Goal: Information Seeking & Learning: Learn about a topic

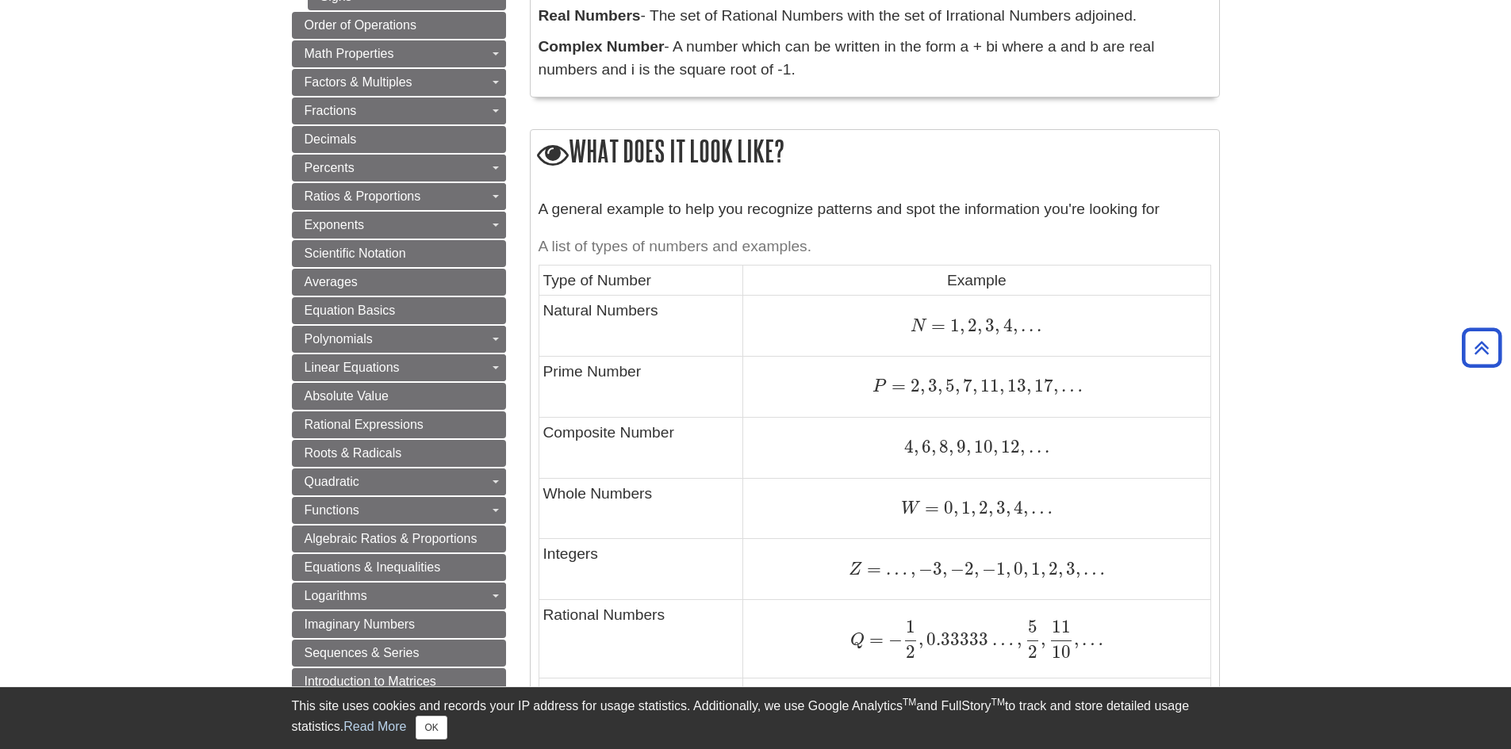
scroll to position [634, 0]
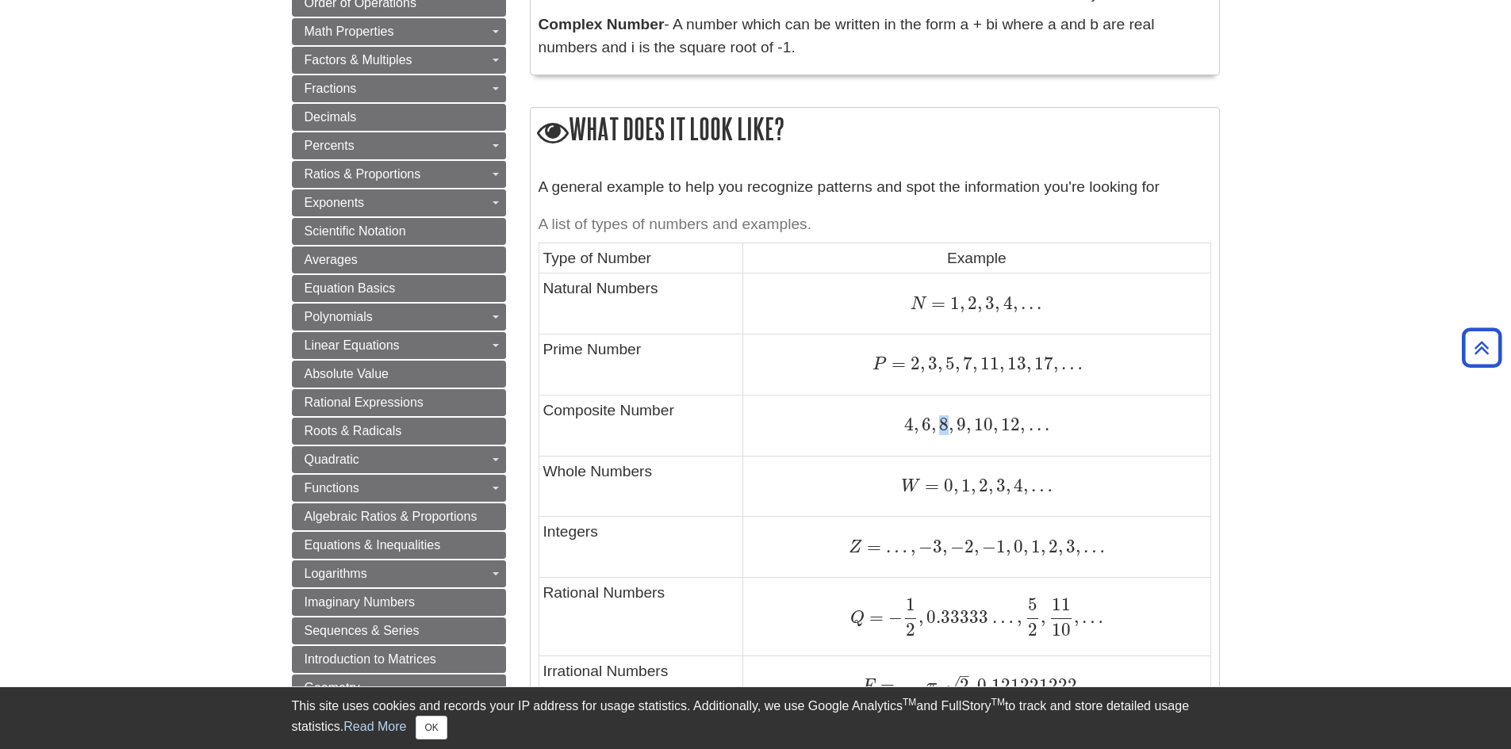
click at [948, 426] on span "4 , 6 , 8 , 9 , 10 , 12 , . . ." at bounding box center [976, 424] width 144 height 21
drag, startPoint x: 945, startPoint y: 412, endPoint x: 946, endPoint y: 422, distance: 10.3
drag, startPoint x: 944, startPoint y: 410, endPoint x: 942, endPoint y: 420, distance: 10.6
click at [942, 420] on span "8" at bounding box center [942, 424] width 13 height 21
click at [945, 424] on span "8" at bounding box center [942, 424] width 13 height 21
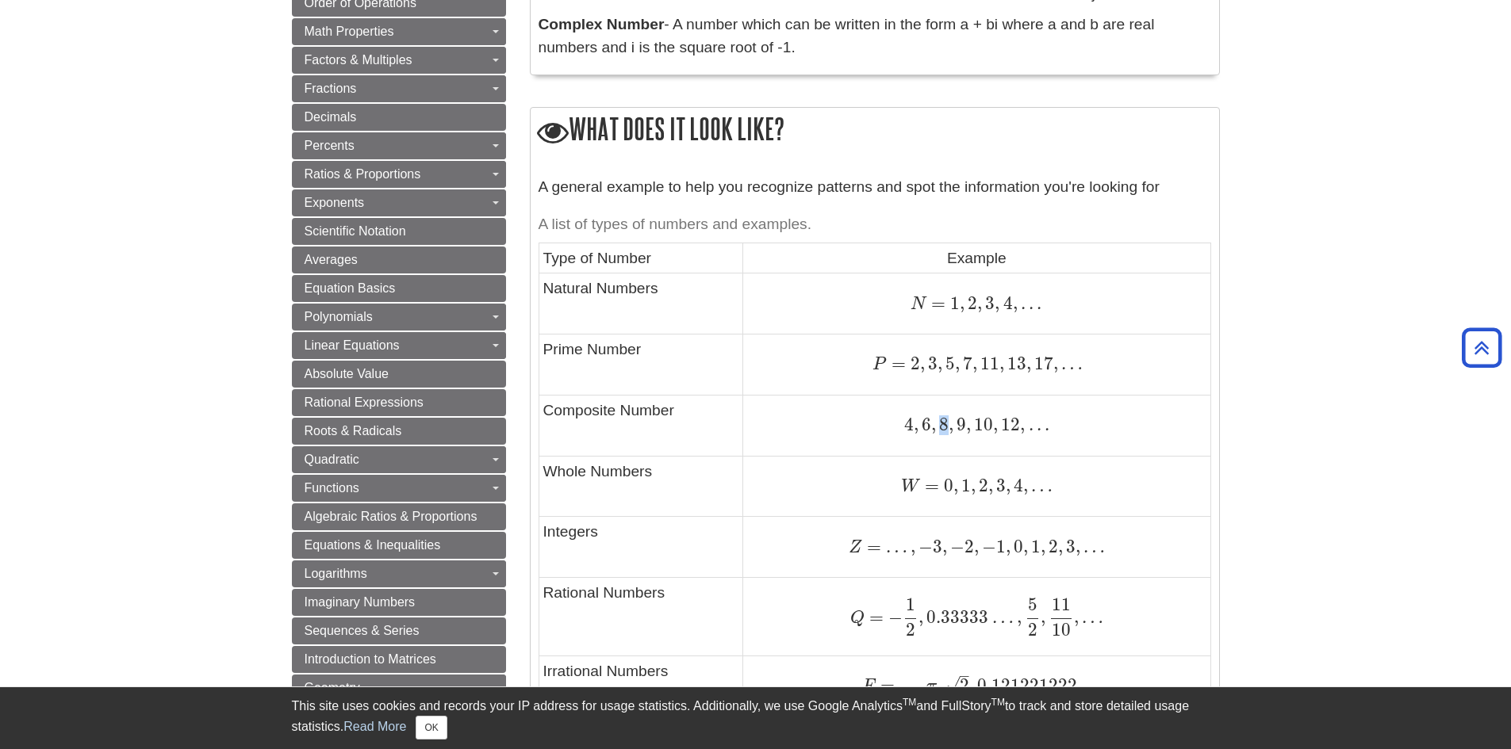
click at [943, 425] on span "8" at bounding box center [942, 424] width 13 height 21
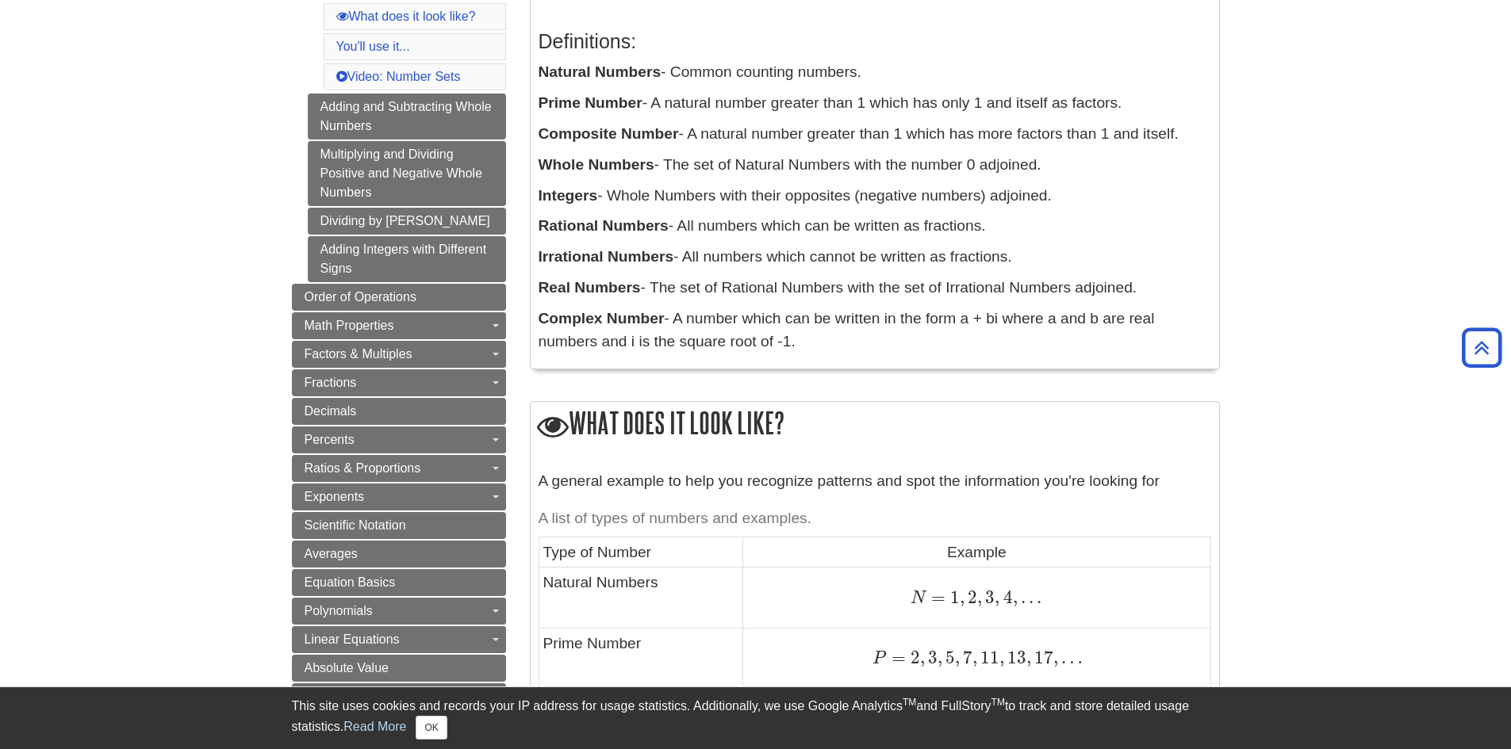
scroll to position [79, 0]
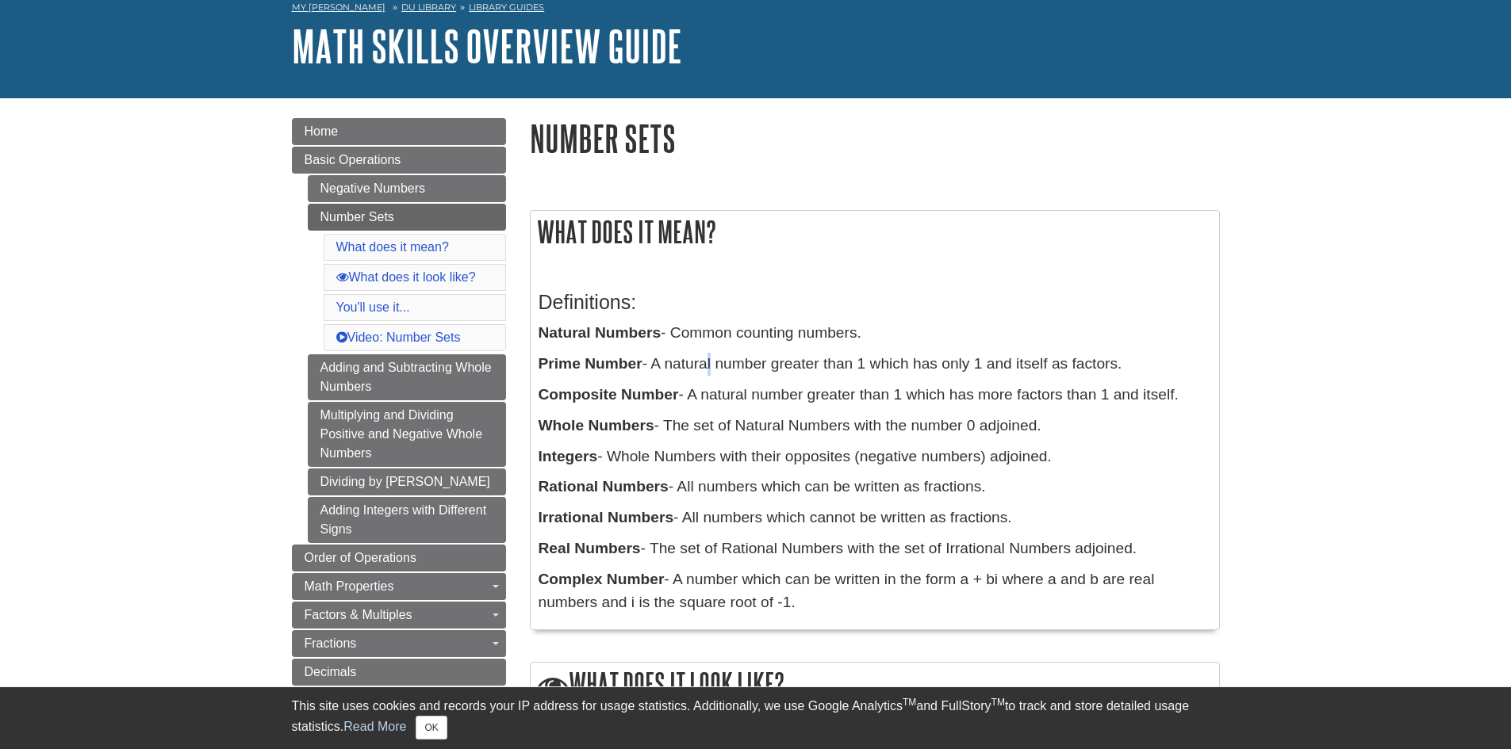
click at [712, 358] on p "Prime Number - A natural number greater than 1 which has only 1 and itself as f…" at bounding box center [874, 364] width 672 height 23
drag, startPoint x: 712, startPoint y: 358, endPoint x: 703, endPoint y: 343, distance: 17.4
drag, startPoint x: 703, startPoint y: 343, endPoint x: 964, endPoint y: 333, distance: 260.3
click at [964, 333] on p "Natural Numbers - Common counting numbers." at bounding box center [874, 333] width 672 height 23
click at [997, 420] on p "Whole Numbers - The set of Natural Numbers with the number 0 adjoined." at bounding box center [874, 426] width 672 height 23
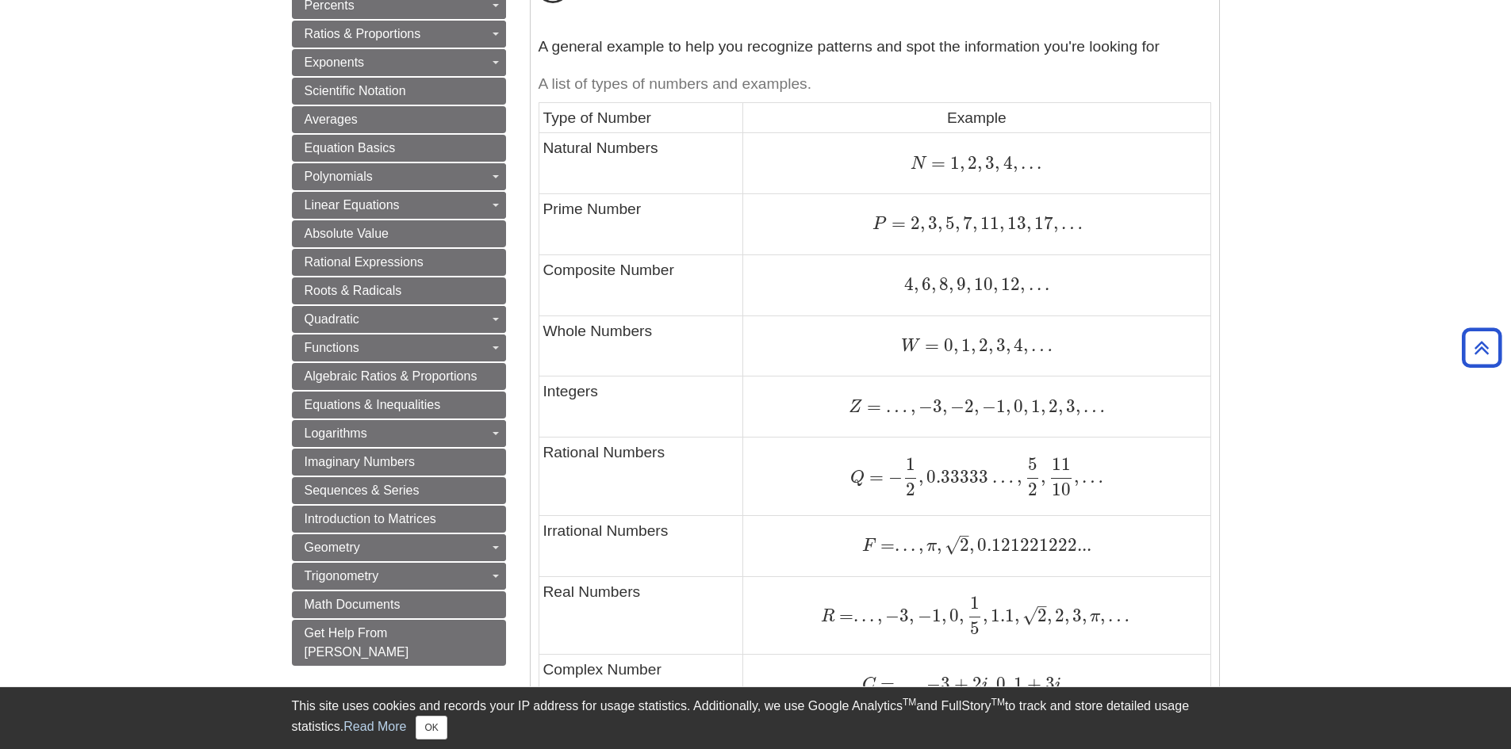
scroll to position [793, 0]
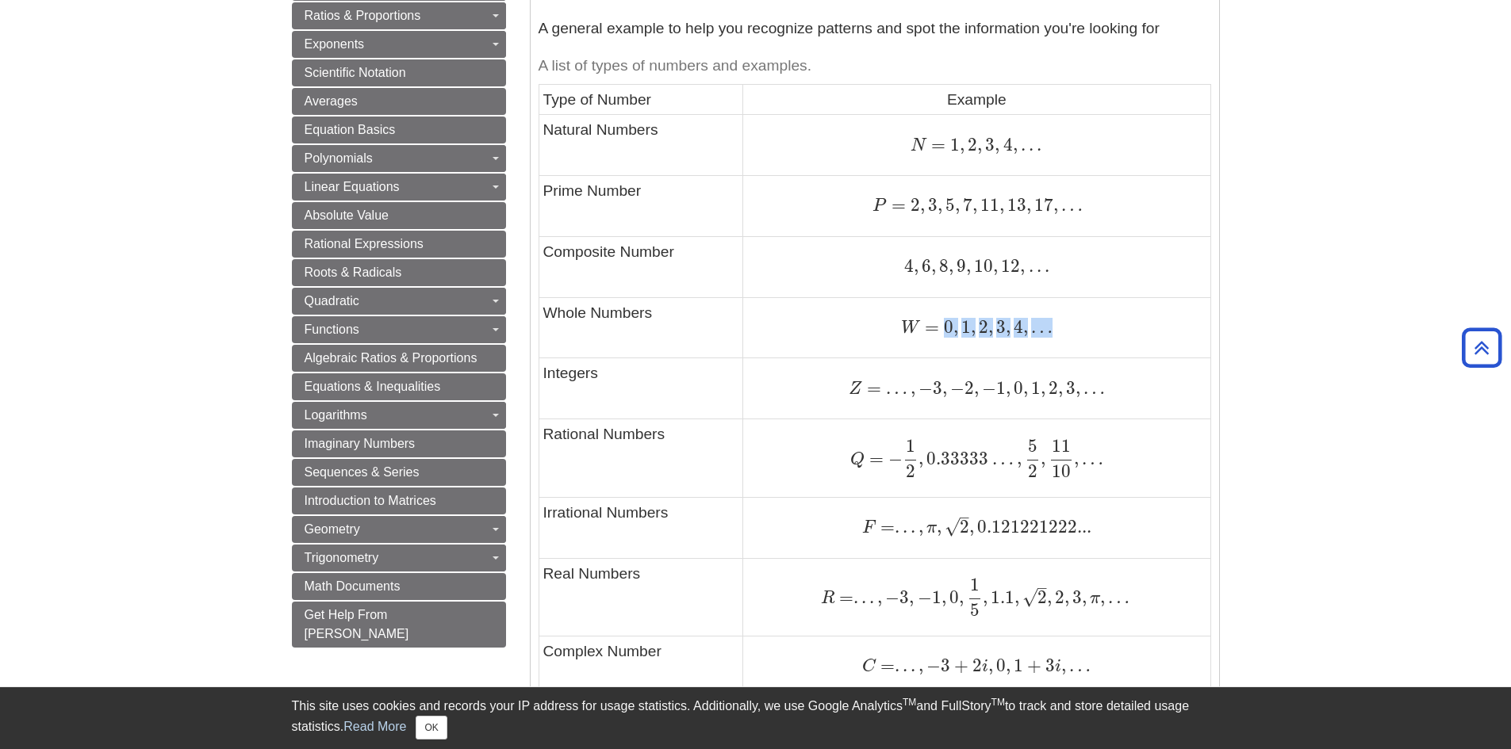
drag, startPoint x: 940, startPoint y: 329, endPoint x: 1051, endPoint y: 331, distance: 111.0
click at [1051, 331] on span "W = 0 , 1 , 2 , 3 , 4 , …" at bounding box center [976, 326] width 151 height 21
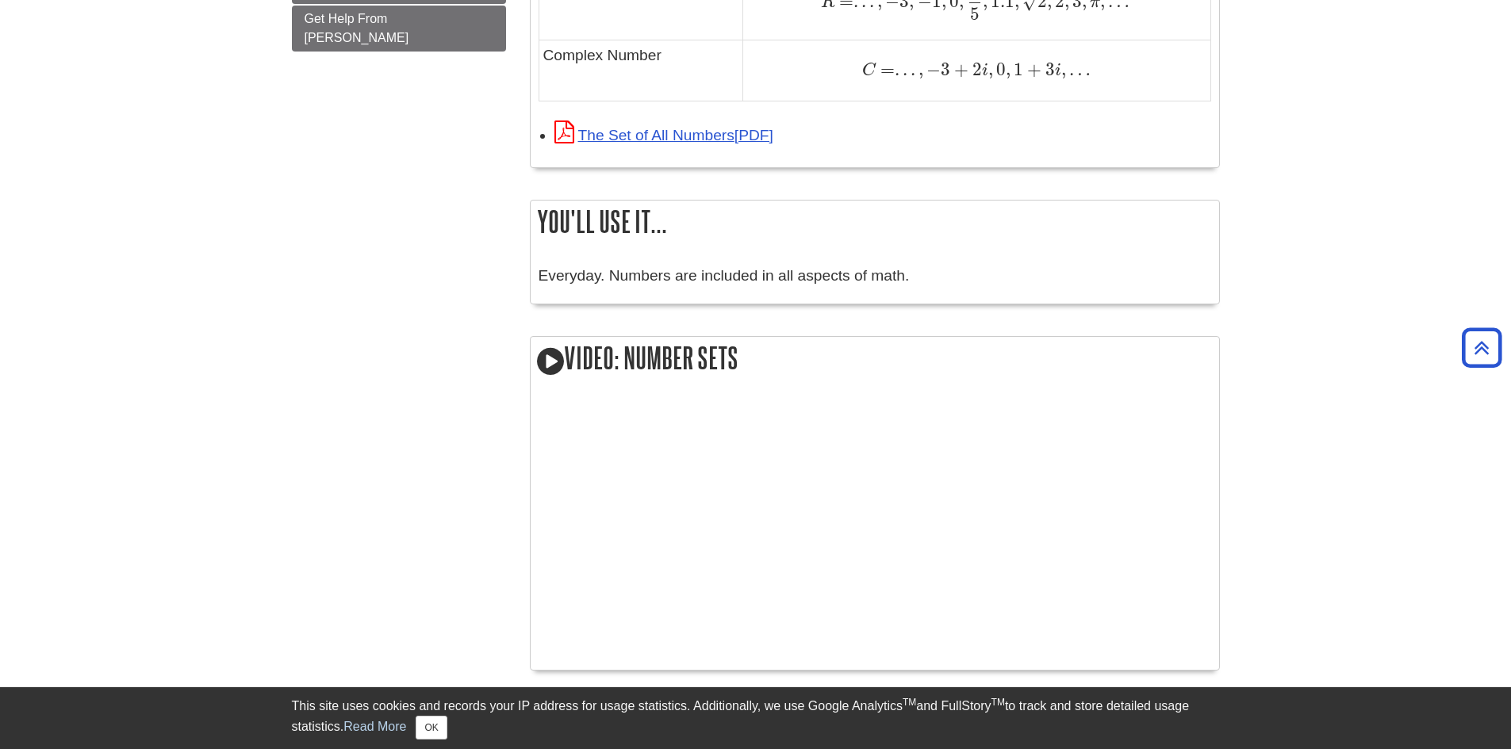
scroll to position [1507, 0]
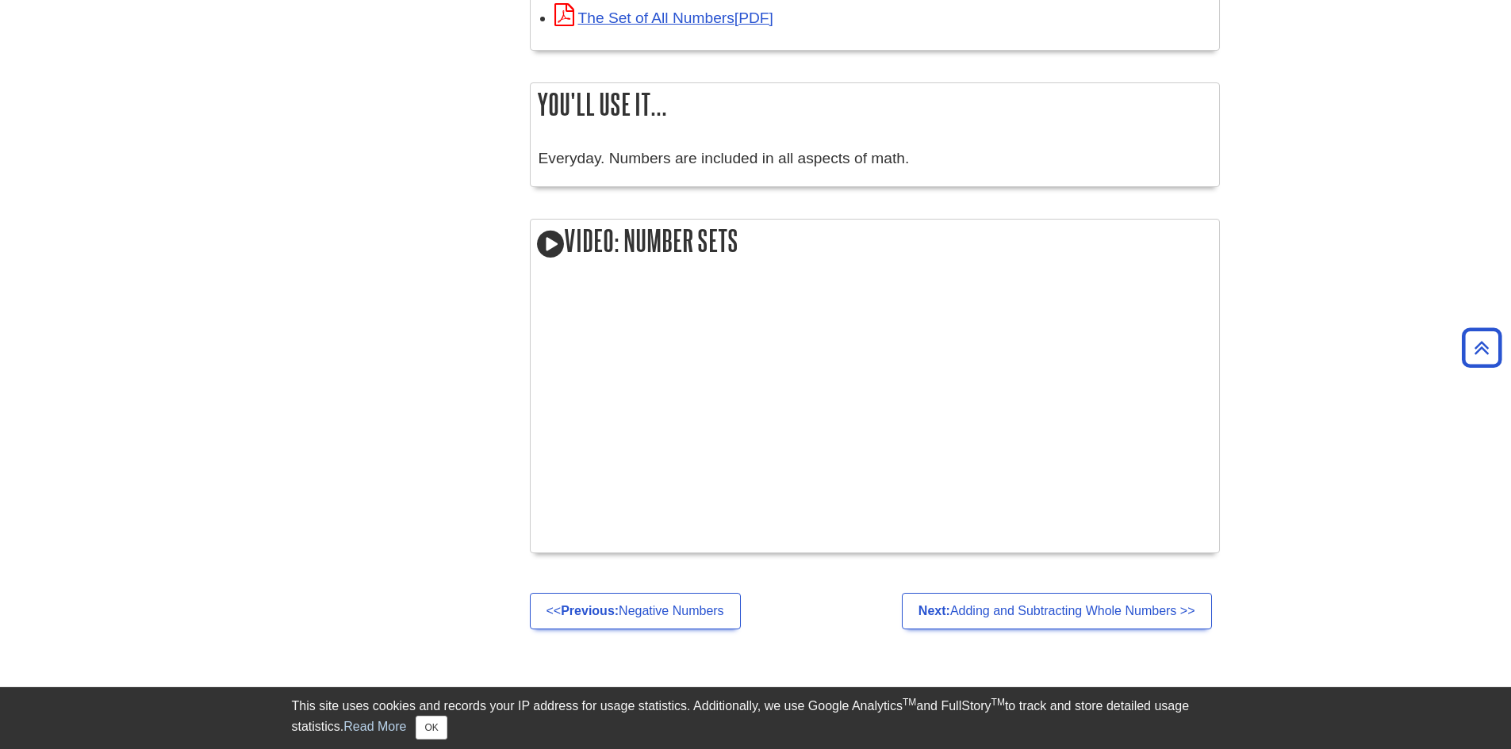
click at [565, 163] on p "Everyday. Numbers are included in all aspects of math." at bounding box center [874, 159] width 672 height 23
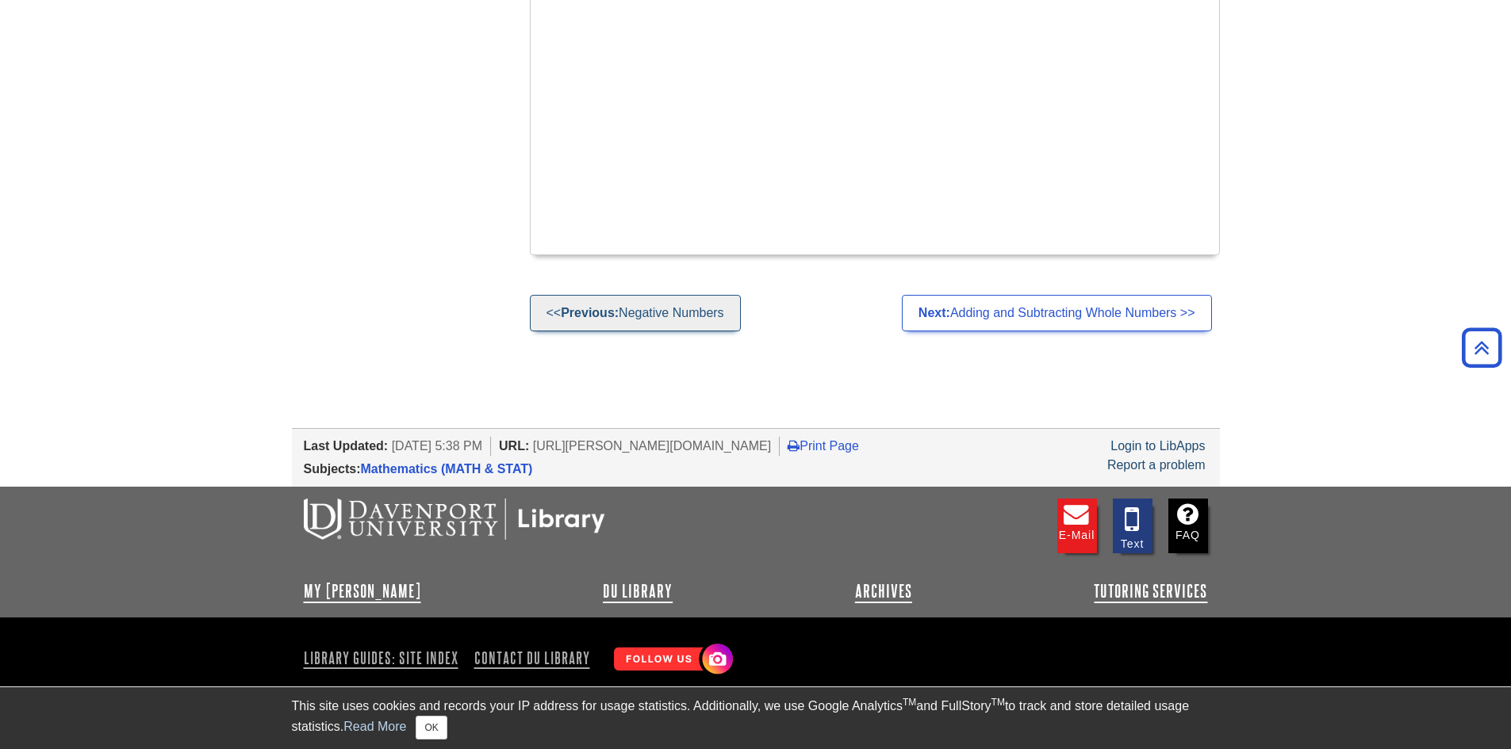
scroll to position [1818, 0]
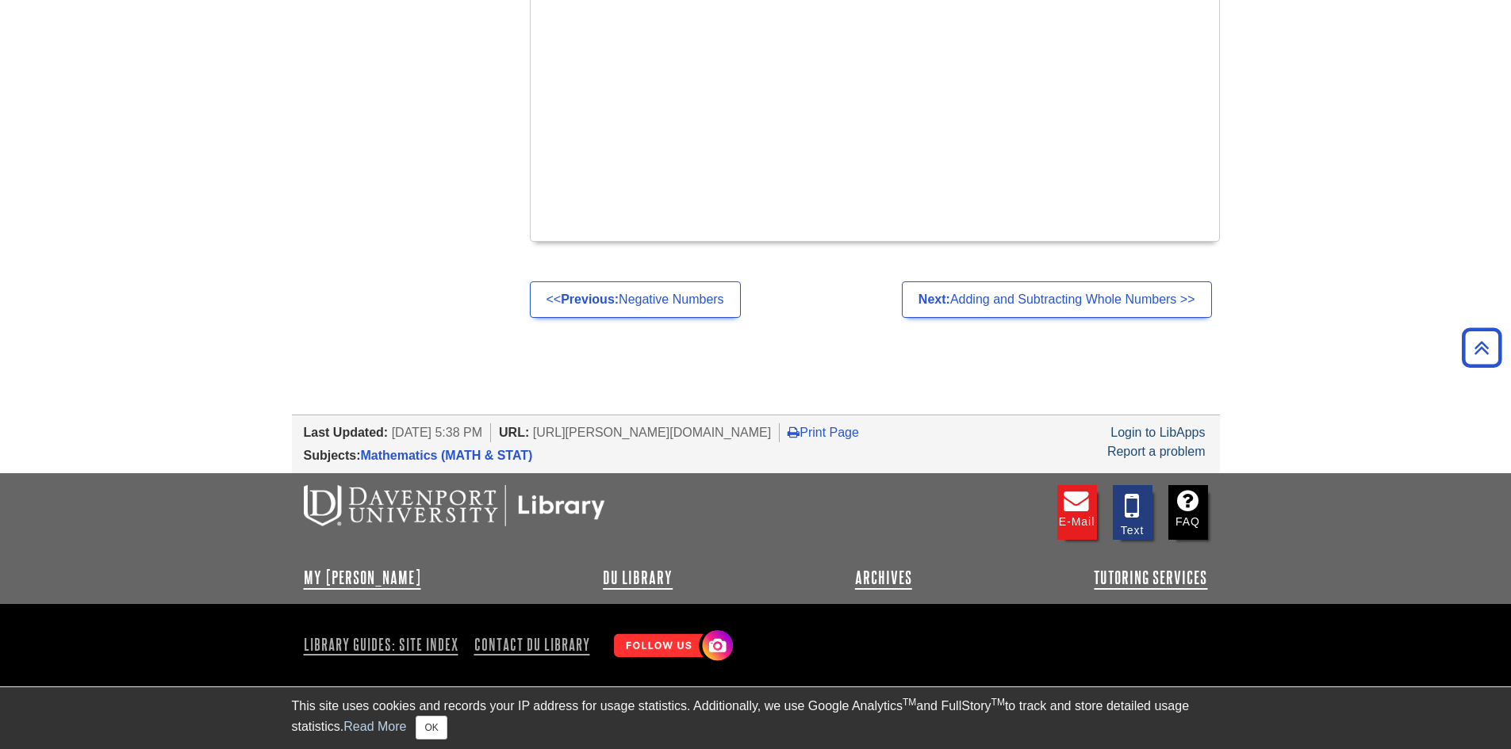
click at [482, 435] on span "[DATE] 5:38 PM" at bounding box center [437, 432] width 90 height 13
copy span "8"
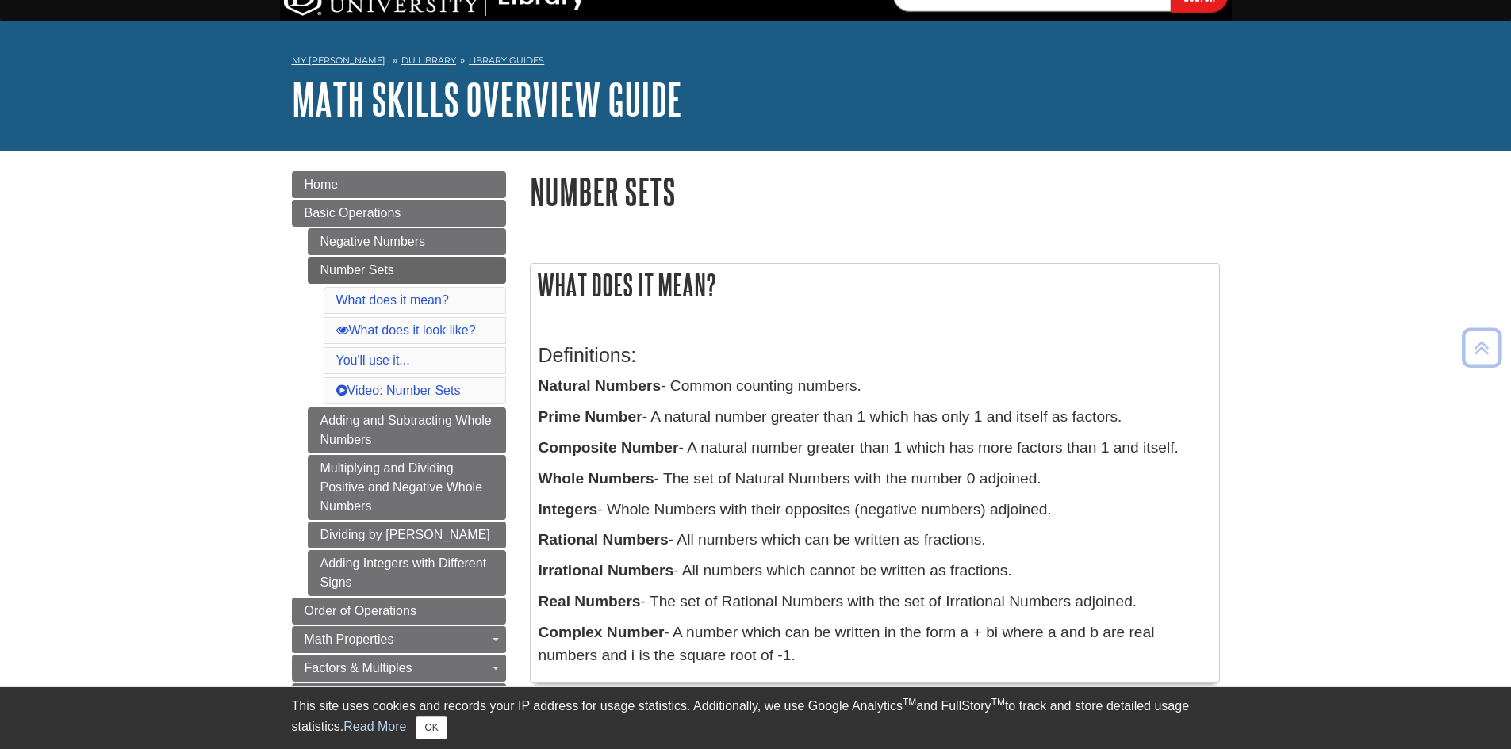
scroll to position [0, 0]
